Goal: Check status: Check status

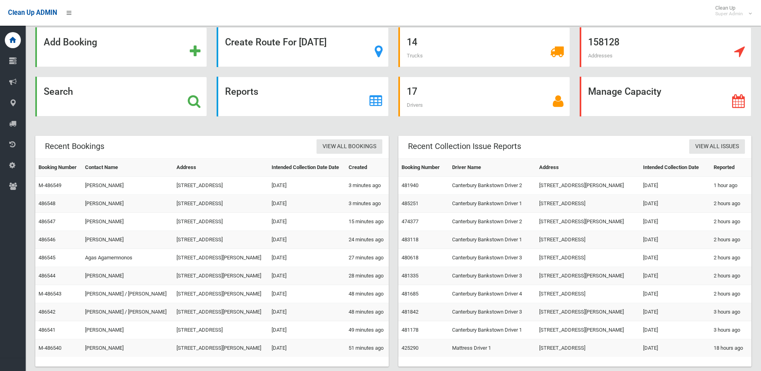
scroll to position [32, 0]
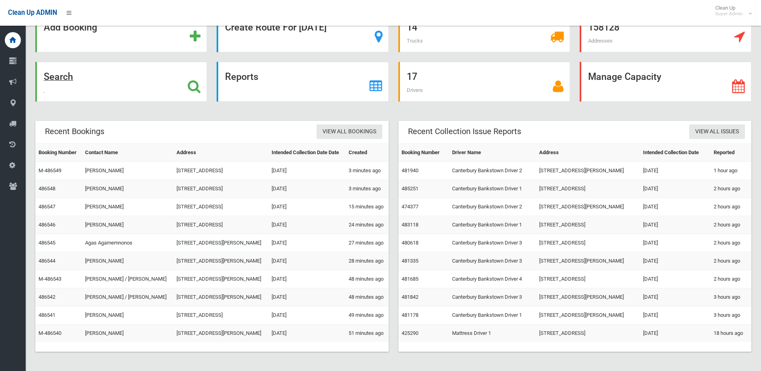
click at [71, 71] on div "Search" at bounding box center [121, 82] width 172 height 40
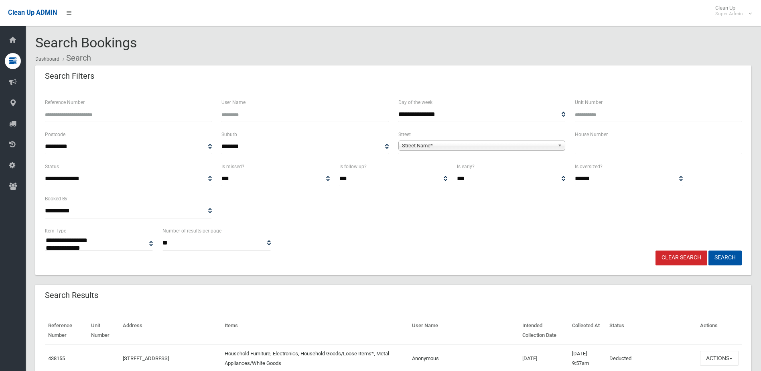
select select
click at [70, 116] on input "Reference Number" at bounding box center [128, 114] width 167 height 15
type input "******"
click at [709, 250] on button "Search" at bounding box center [725, 257] width 33 height 15
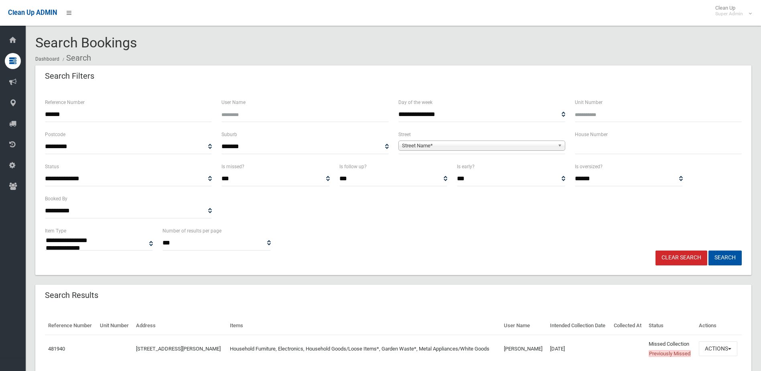
select select
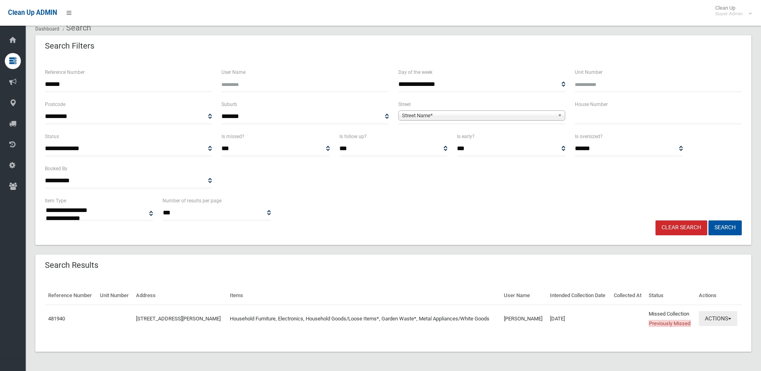
click at [708, 313] on button "Actions" at bounding box center [718, 318] width 39 height 15
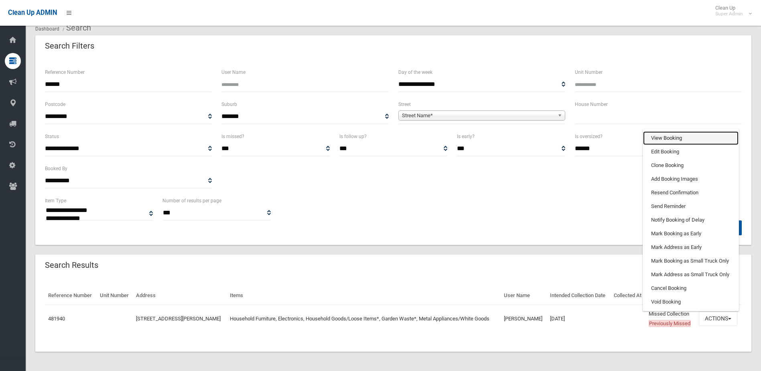
click at [678, 137] on link "View Booking" at bounding box center [690, 138] width 95 height 14
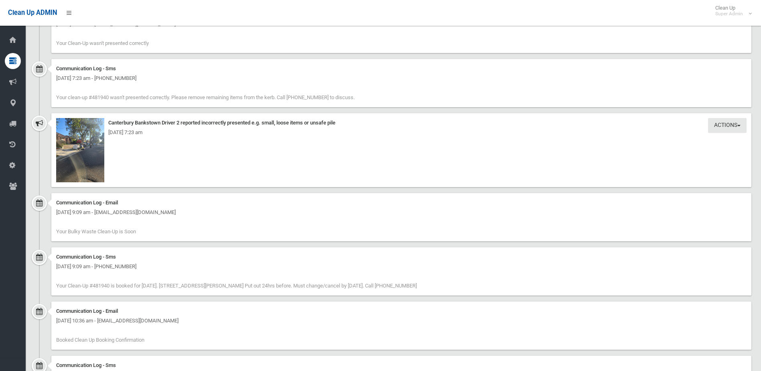
scroll to position [867, 0]
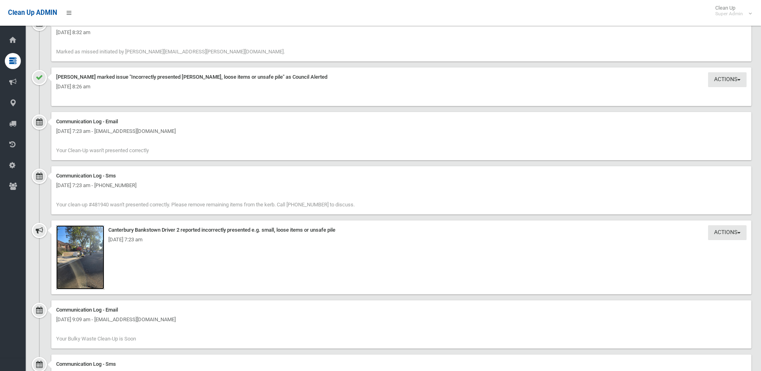
click at [97, 277] on img at bounding box center [80, 257] width 48 height 64
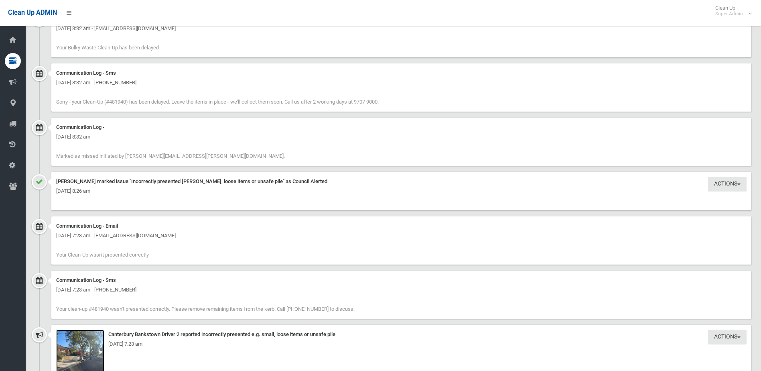
scroll to position [746, 0]
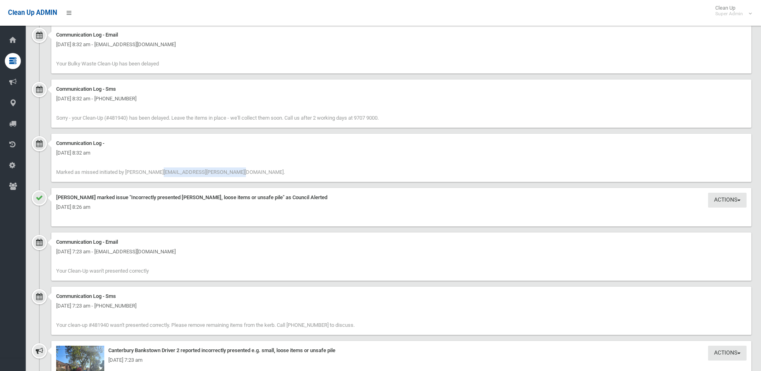
drag, startPoint x: 115, startPoint y: 169, endPoint x: 182, endPoint y: 174, distance: 67.2
click at [182, 174] on div "Communication Log - Friday 19th September 2025 - 8:32 am Marked as missed initi…" at bounding box center [401, 158] width 700 height 48
drag, startPoint x: 182, startPoint y: 174, endPoint x: 283, endPoint y: 178, distance: 101.2
click at [283, 178] on div "Communication Log - Friday 19th September 2025 - 8:32 am Marked as missed initi…" at bounding box center [401, 158] width 700 height 48
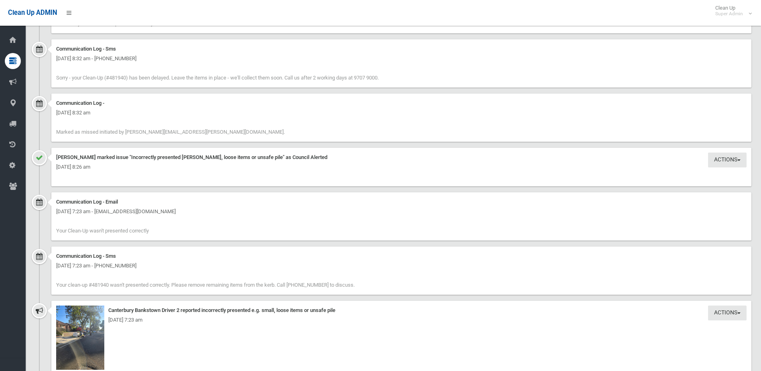
scroll to position [947, 0]
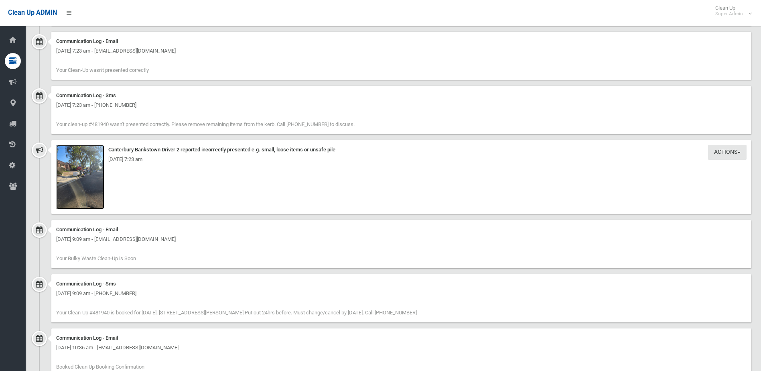
click at [100, 199] on img at bounding box center [80, 177] width 48 height 64
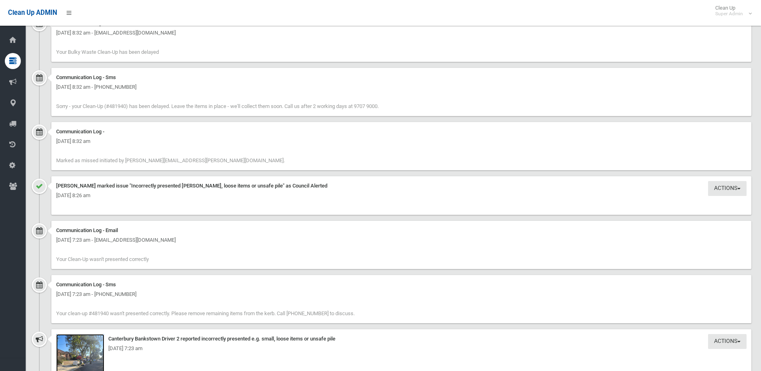
scroll to position [867, 0]
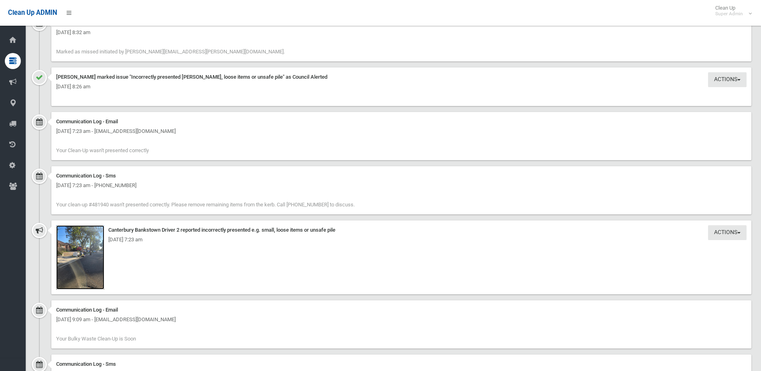
click at [83, 276] on img at bounding box center [80, 257] width 48 height 64
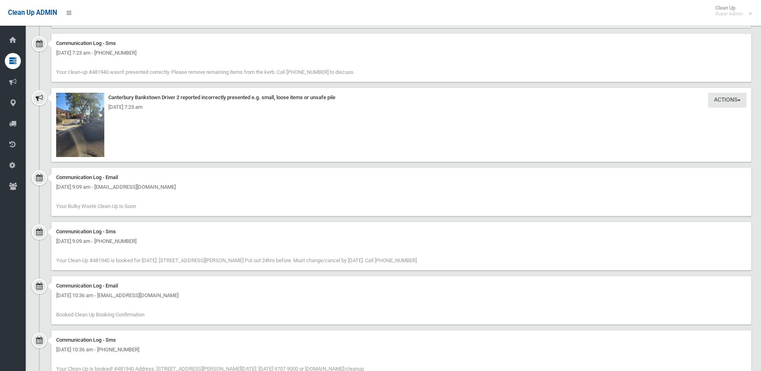
scroll to position [987, 0]
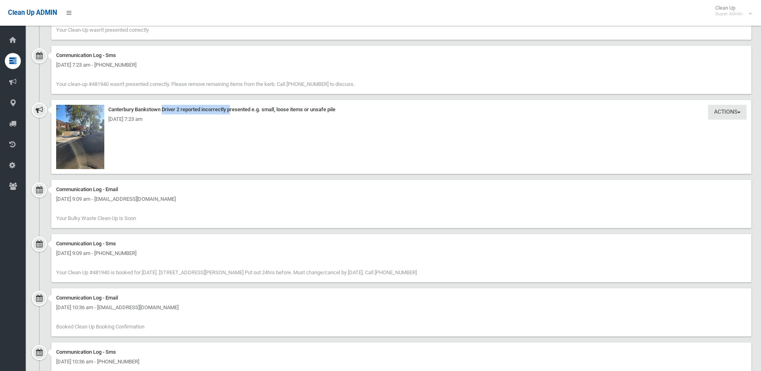
drag, startPoint x: 185, startPoint y: 110, endPoint x: 105, endPoint y: 108, distance: 79.9
click at [105, 108] on div "Canterbury Bankstown Driver 2 reported incorrectly presented e.g. small, loose …" at bounding box center [401, 110] width 691 height 10
drag, startPoint x: 105, startPoint y: 108, endPoint x: 194, endPoint y: 133, distance: 93.1
click at [194, 133] on div "Actions Take Action Canterbury Bankstown Driver 2 reported incorrectly presente…" at bounding box center [401, 137] width 700 height 74
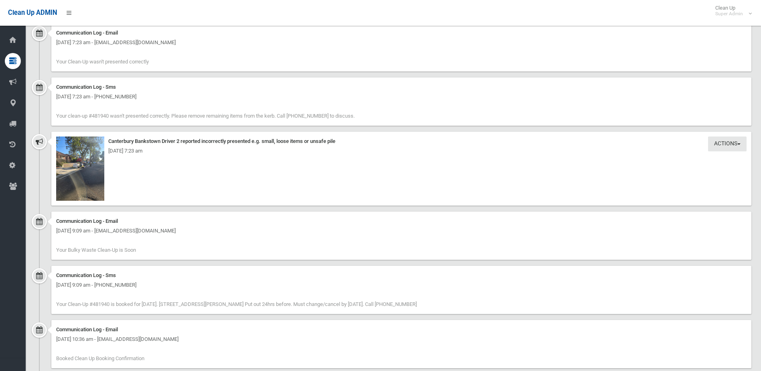
scroll to position [907, 0]
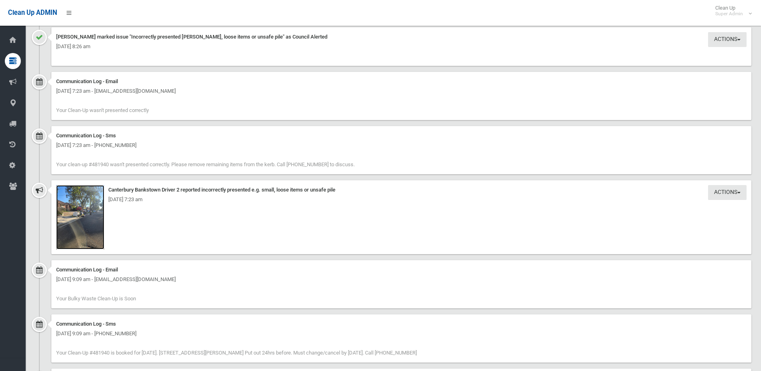
click at [65, 245] on img at bounding box center [80, 217] width 48 height 64
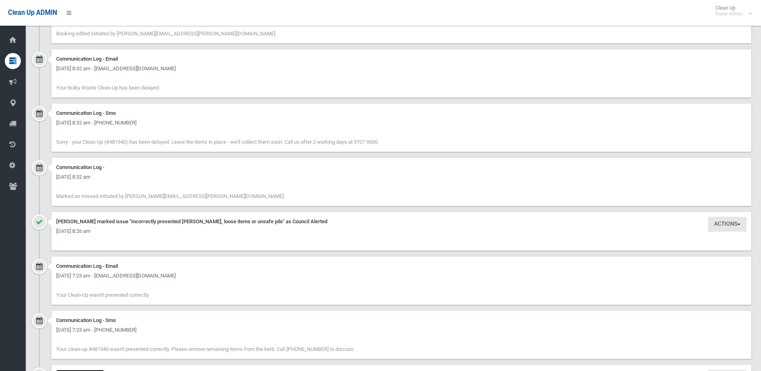
scroll to position [883, 0]
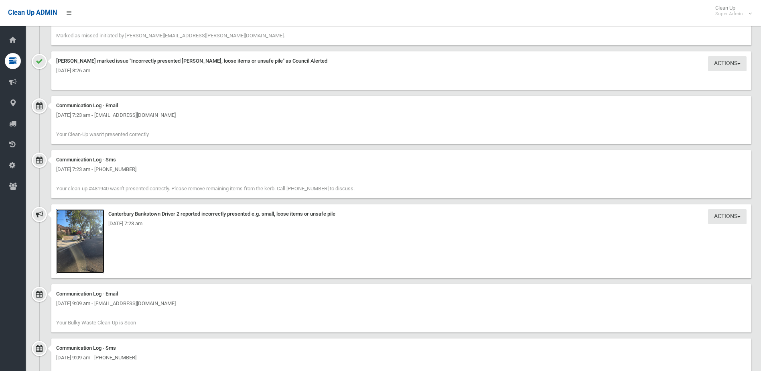
click at [97, 257] on img at bounding box center [80, 241] width 48 height 64
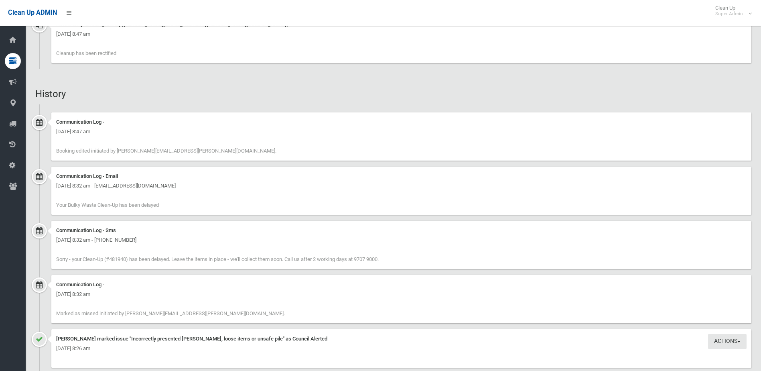
scroll to position [602, 0]
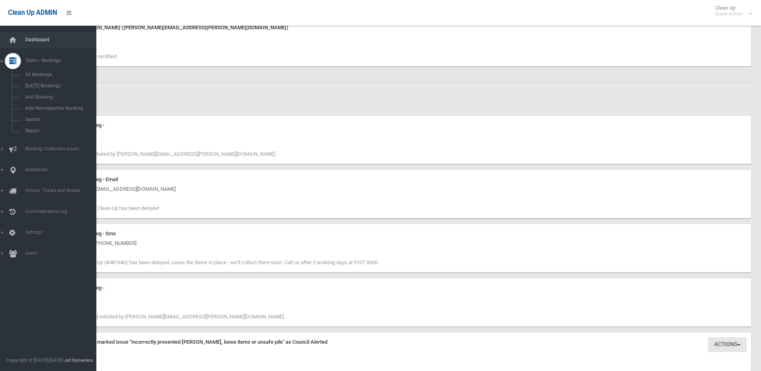
click at [23, 43] on link "Dashboard" at bounding box center [51, 40] width 102 height 16
